Goal: Book appointment/travel/reservation

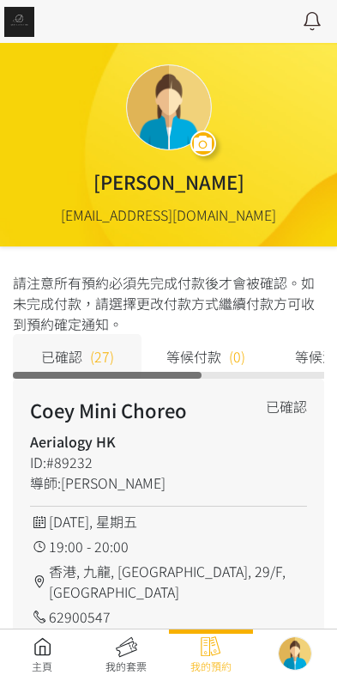
click at [35, 660] on link at bounding box center [42, 655] width 84 height 38
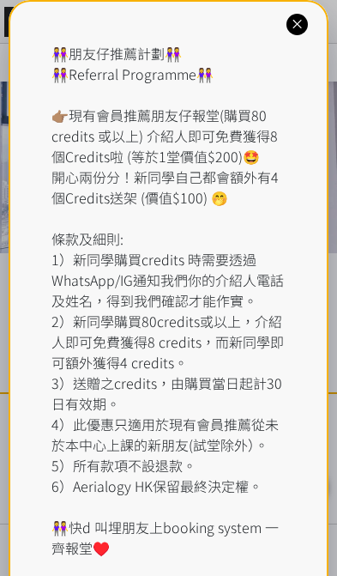
click at [164, 63] on div "👭朋友仔推薦計劃👭 👭Referral Programme👭 👉🏽現有會員推薦朋友仔報堂(購買80 credits 或以上) 介紹人即可免費獲得8個Credi…" at bounding box center [169, 300] width 234 height 515
click at [305, 16] on icon at bounding box center [297, 24] width 16 height 16
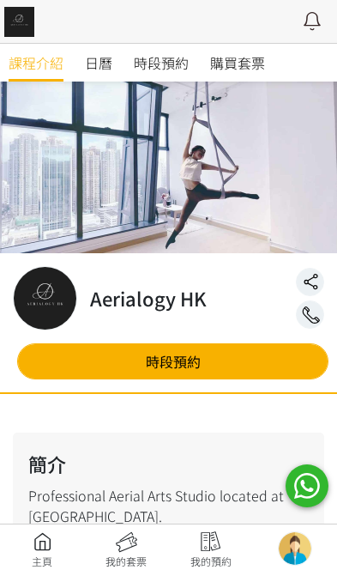
click at [176, 71] on span "時段預約" at bounding box center [161, 62] width 55 height 21
